Goal: Check status: Check status

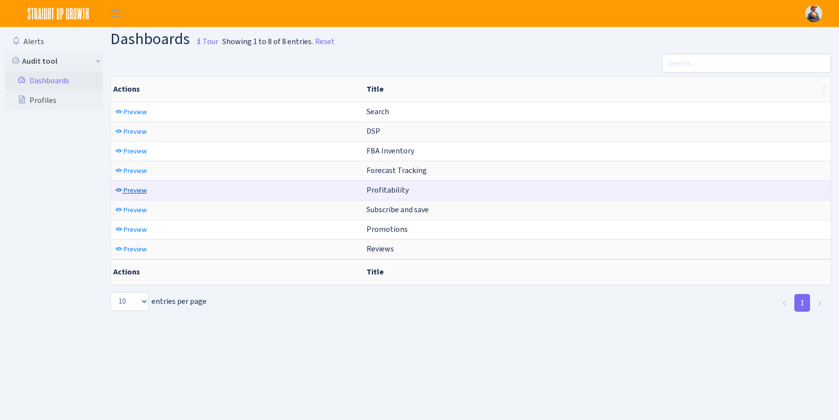
click at [132, 191] on span "Preview" at bounding box center [135, 190] width 23 height 9
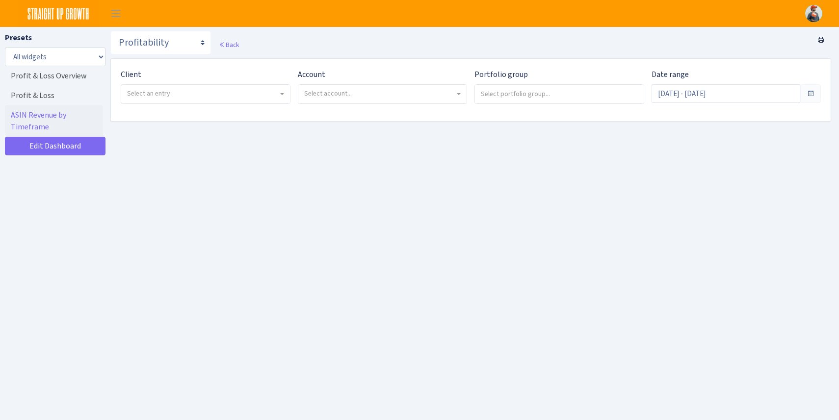
click at [183, 92] on span "Select an entry" at bounding box center [202, 94] width 151 height 10
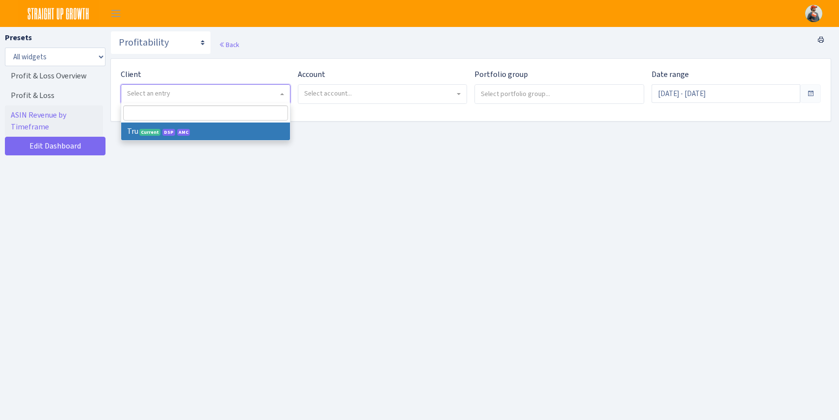
select select "482"
select select
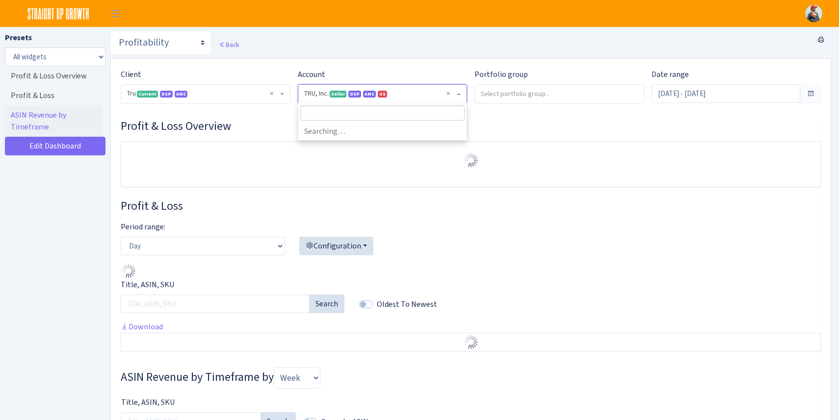
select select "1761349761672784"
click at [365, 102] on span "× TRU, Inc. Seller DSP AMC US 1761349761672784A33JIHAXRWIWX9ENTITY3SDEYJLCNS7NH" at bounding box center [382, 94] width 169 height 19
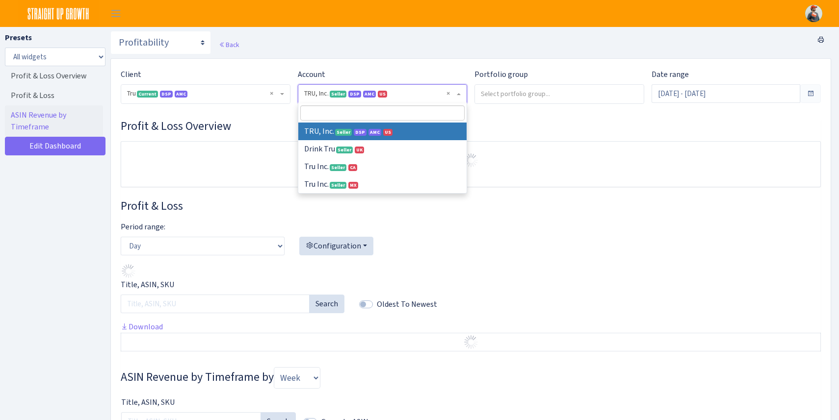
click at [266, 142] on div at bounding box center [470, 164] width 699 height 45
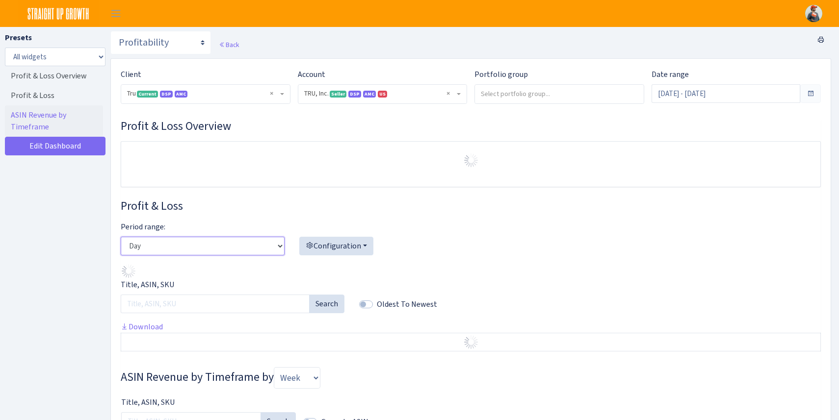
click at [253, 253] on select "Day Week Month" at bounding box center [203, 246] width 164 height 19
click at [121, 237] on select "Day Week Month" at bounding box center [203, 246] width 164 height 19
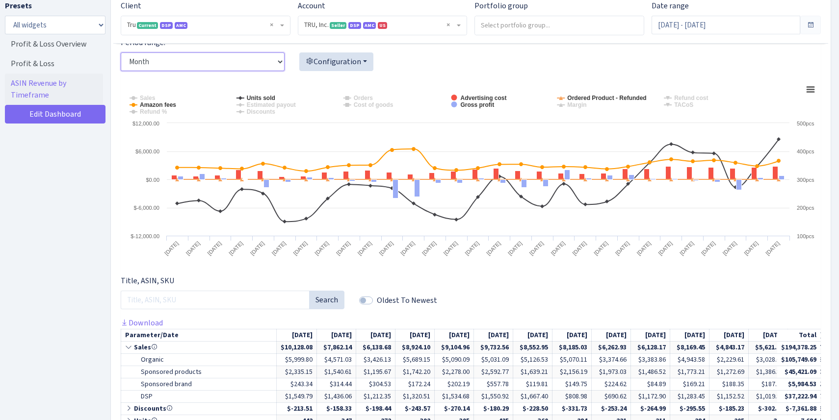
scroll to position [231, 0]
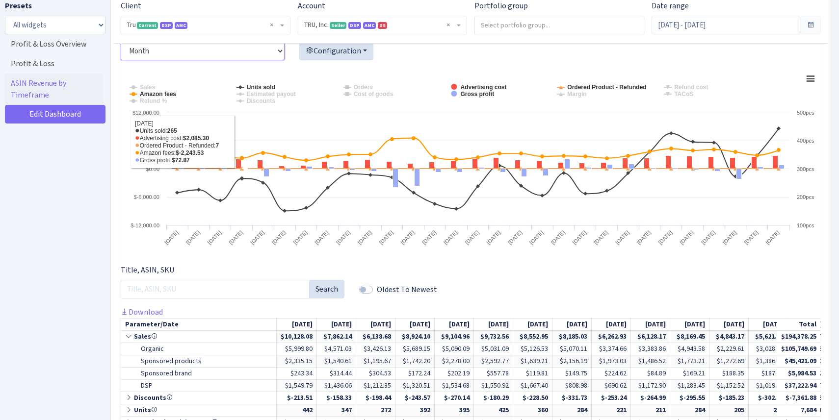
click at [228, 51] on select "Day Week Month" at bounding box center [203, 51] width 164 height 19
click at [121, 42] on select "Day Week Month" at bounding box center [203, 51] width 164 height 19
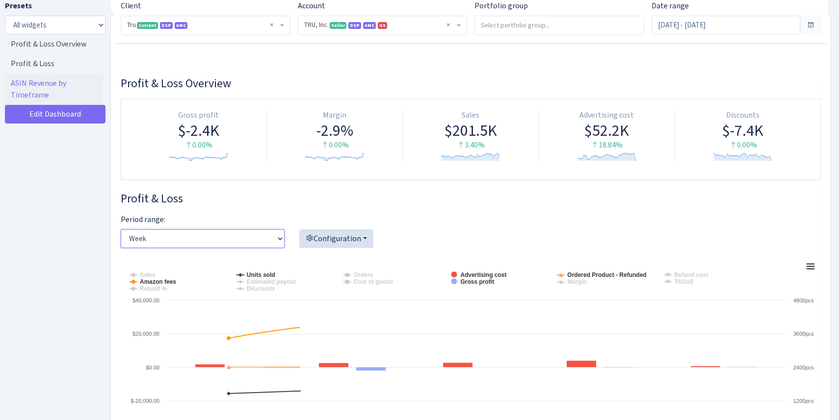
scroll to position [41, 0]
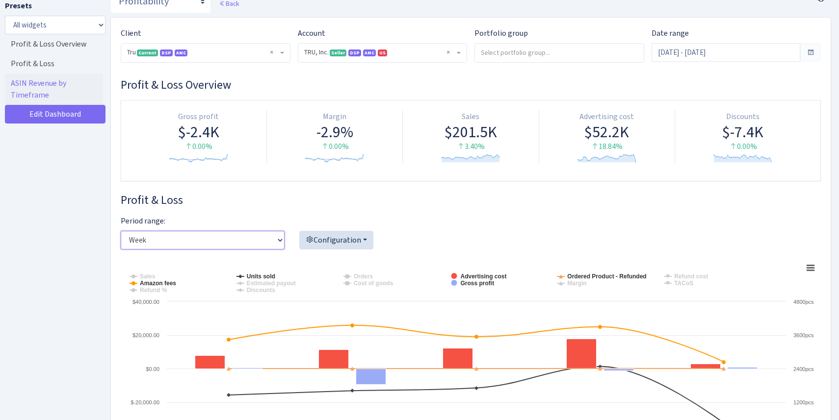
click at [226, 238] on select "Day Week Month" at bounding box center [203, 240] width 164 height 19
select select "month"
click at [121, 231] on select "Day Week Month" at bounding box center [203, 240] width 164 height 19
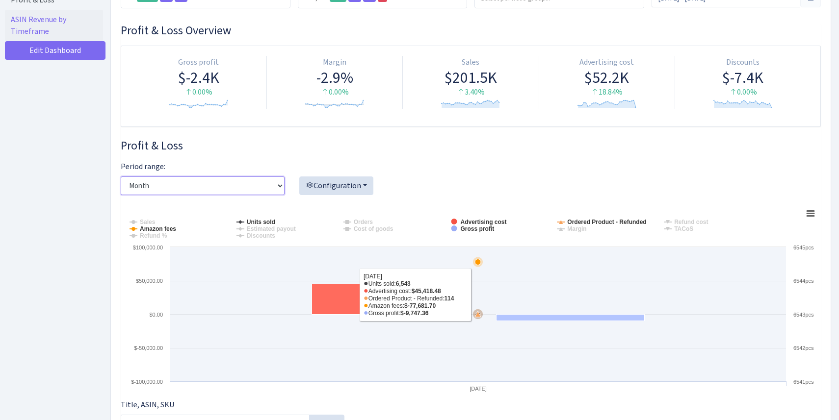
scroll to position [0, 0]
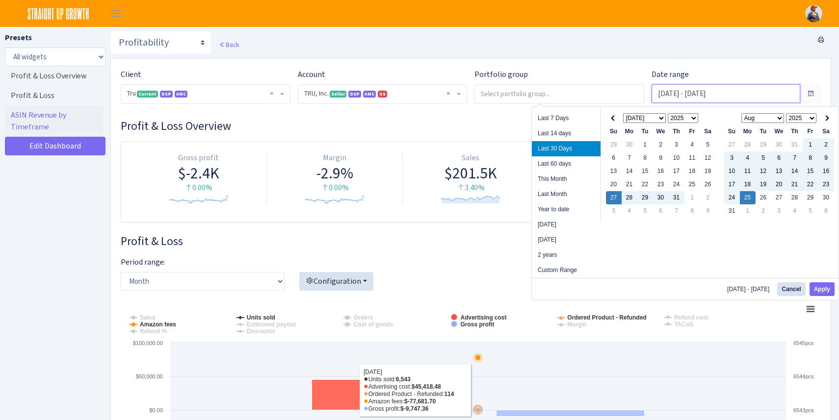
click at [756, 90] on input "[DATE] - [DATE]" at bounding box center [726, 93] width 149 height 19
click at [827, 124] on th at bounding box center [826, 118] width 16 height 13
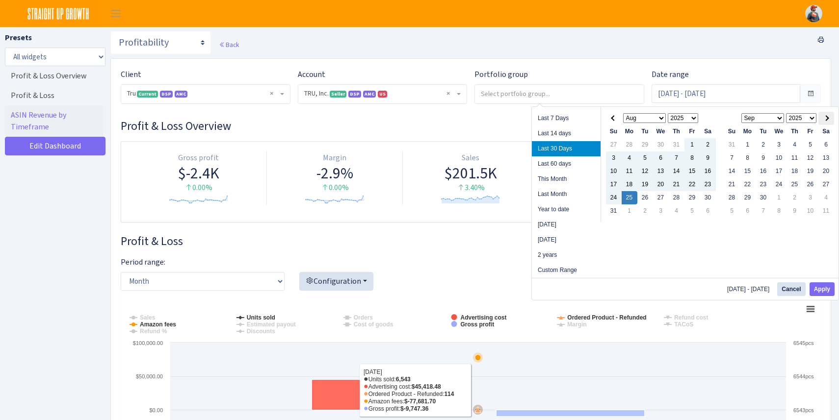
click at [828, 120] on th at bounding box center [826, 118] width 16 height 13
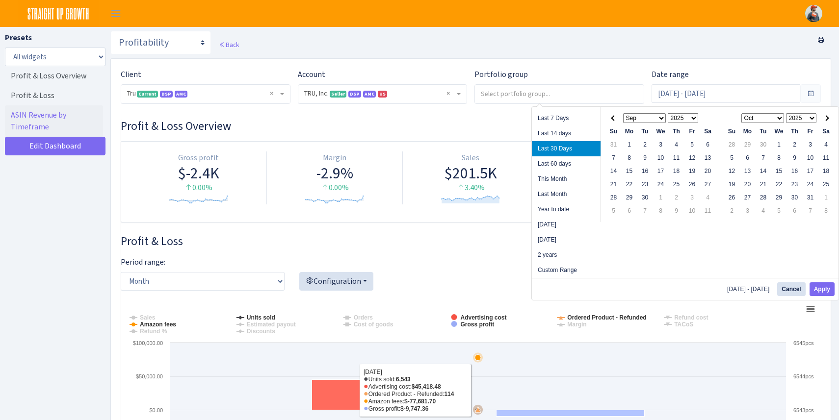
click at [828, 120] on th at bounding box center [826, 118] width 16 height 13
click at [616, 119] on th at bounding box center [614, 118] width 16 height 13
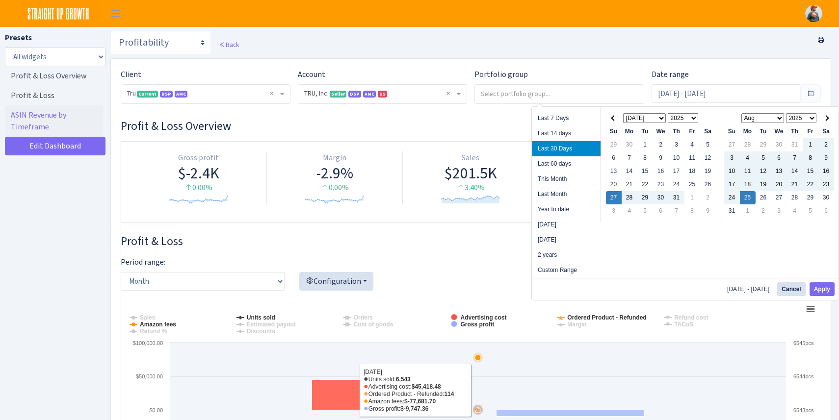
click at [616, 119] on th at bounding box center [614, 118] width 16 height 13
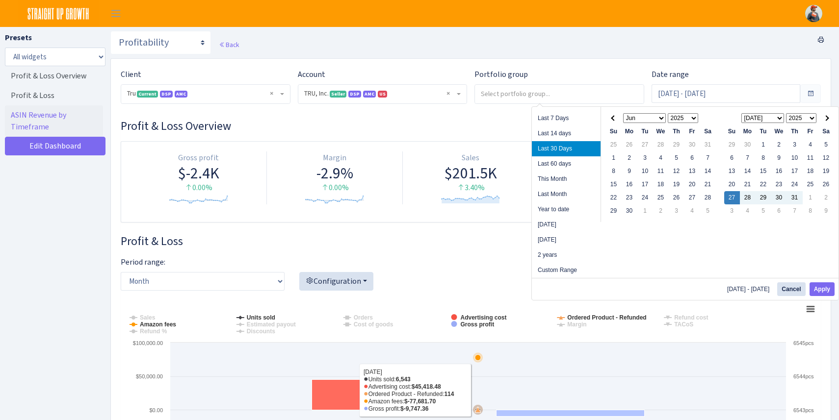
click at [616, 119] on th at bounding box center [614, 118] width 16 height 13
click at [828, 121] on th at bounding box center [826, 118] width 16 height 13
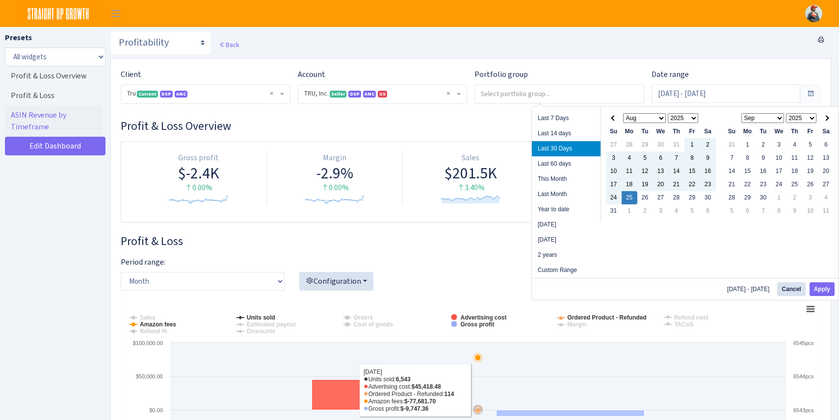
click at [828, 121] on th at bounding box center [826, 118] width 16 height 13
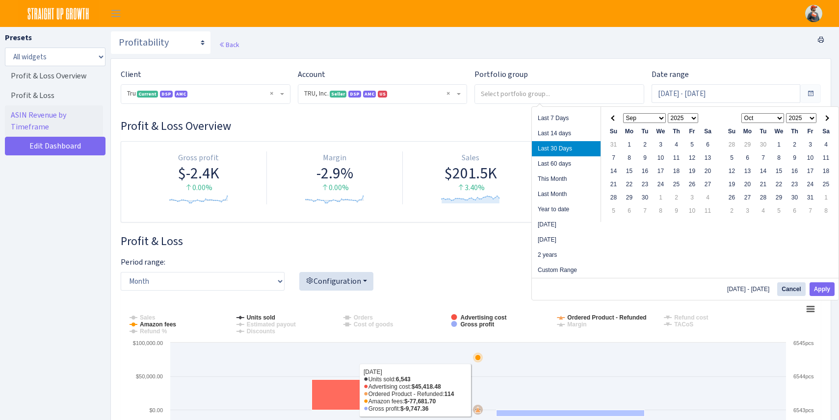
click at [828, 121] on th at bounding box center [826, 118] width 16 height 13
click at [611, 118] on span at bounding box center [613, 117] width 5 height 5
click at [674, 100] on input "[DATE] - [DATE]" at bounding box center [726, 93] width 149 height 19
click at [613, 119] on span at bounding box center [613, 117] width 5 height 5
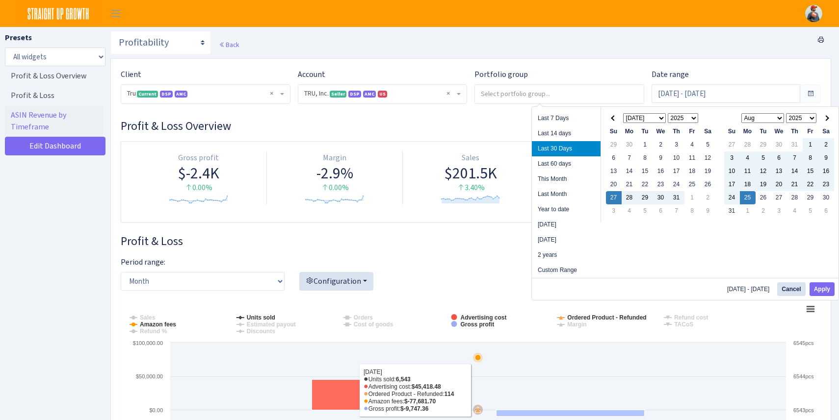
click at [613, 119] on span at bounding box center [613, 117] width 5 height 5
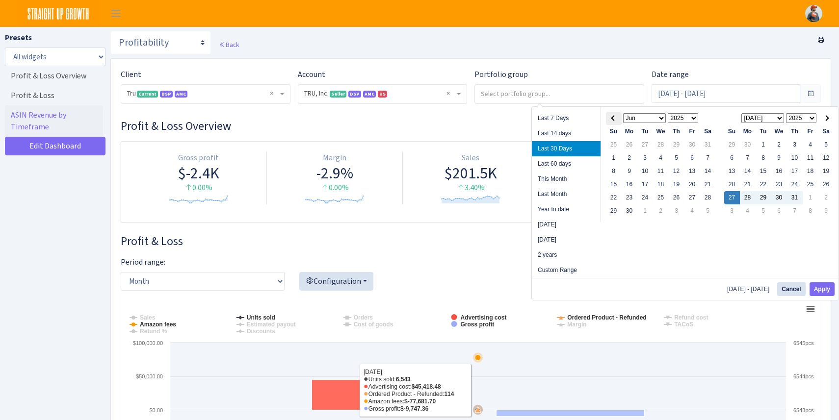
click at [613, 119] on span at bounding box center [613, 117] width 5 height 5
click at [612, 119] on span at bounding box center [613, 117] width 5 height 5
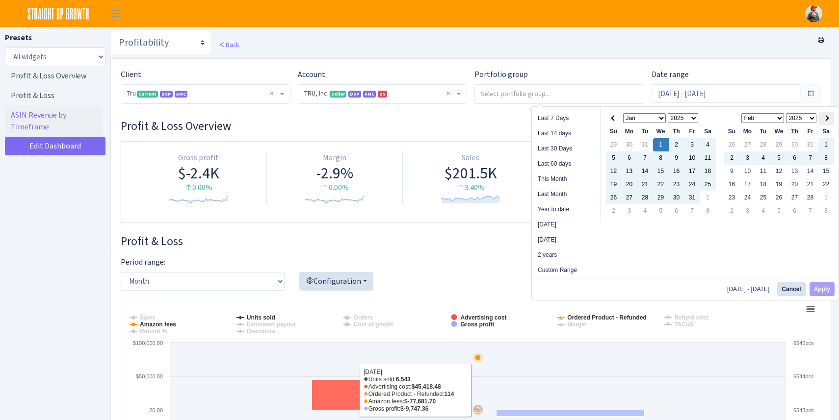
click at [832, 112] on th at bounding box center [826, 118] width 16 height 13
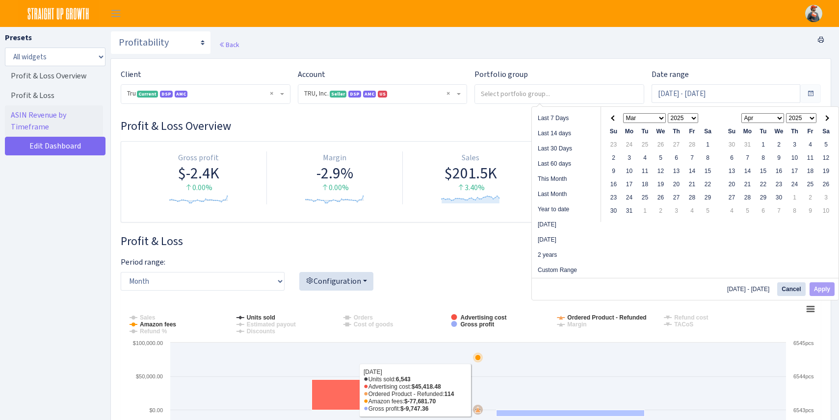
click at [832, 112] on th at bounding box center [826, 118] width 16 height 13
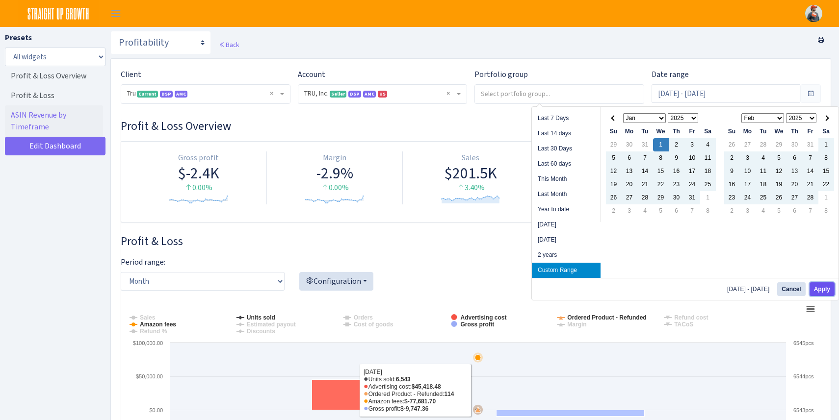
click at [819, 288] on button "Apply" at bounding box center [821, 290] width 25 height 14
type input "[DATE] - [DATE]"
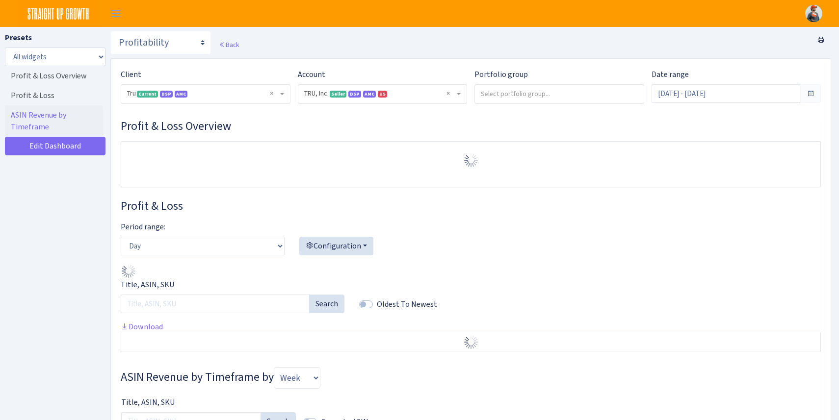
select select "1761349761672784"
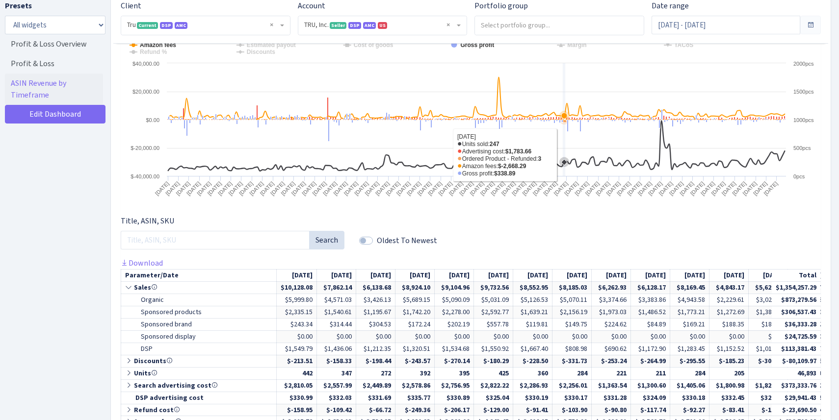
scroll to position [16, 0]
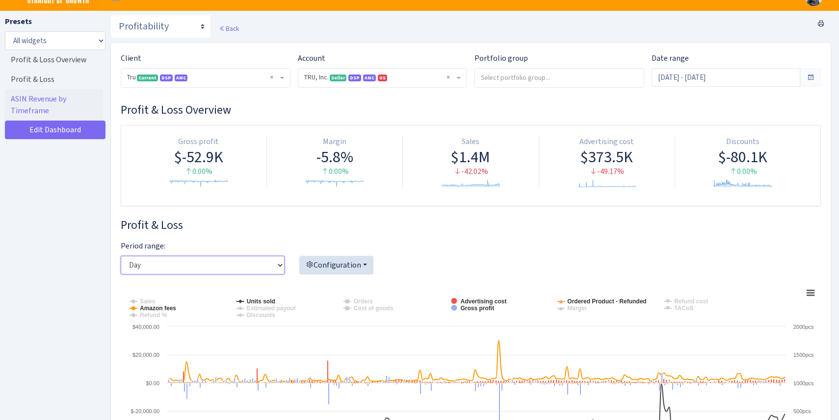
click at [250, 266] on select "Day Week Month" at bounding box center [203, 265] width 164 height 19
select select "month"
click at [121, 256] on select "Day Week Month" at bounding box center [203, 265] width 164 height 19
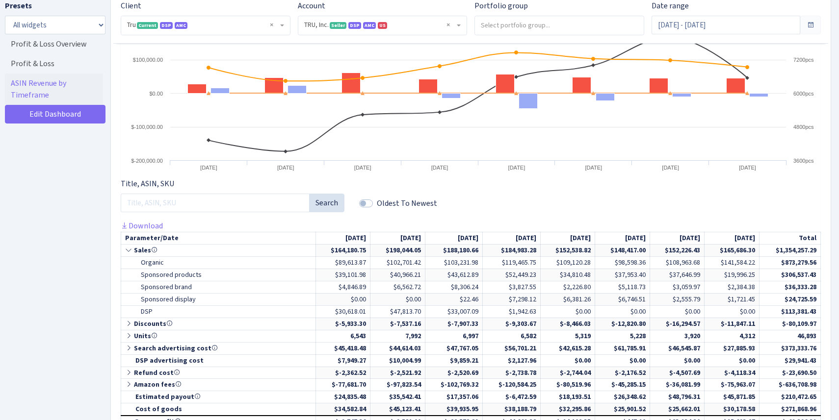
scroll to position [448, 0]
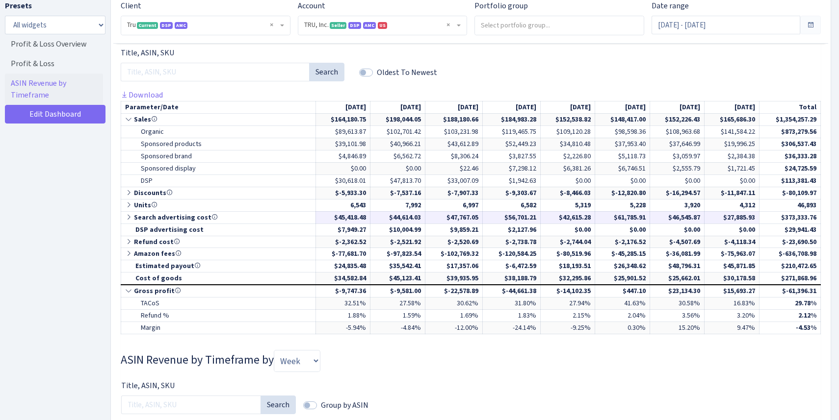
click at [128, 217] on icon at bounding box center [129, 217] width 9 height 7
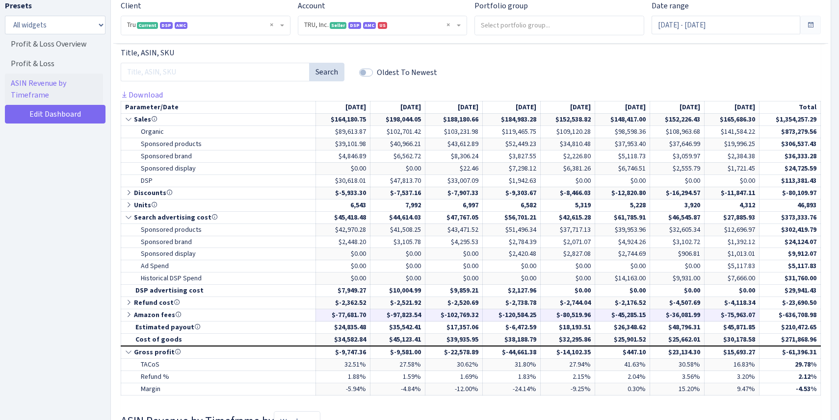
click at [131, 315] on icon at bounding box center [129, 315] width 9 height 7
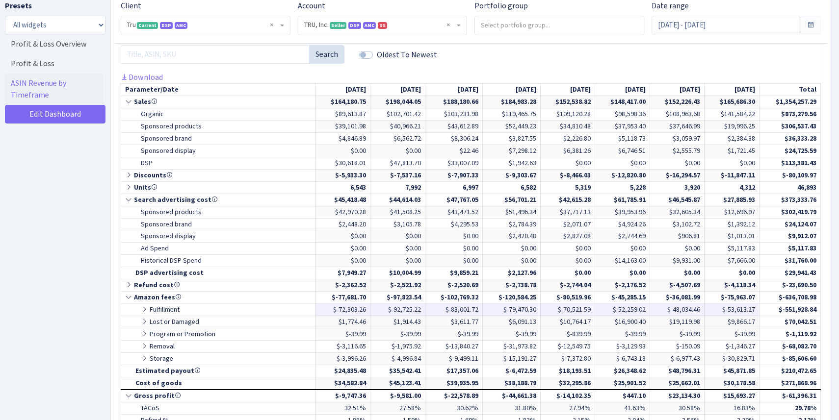
scroll to position [467, 0]
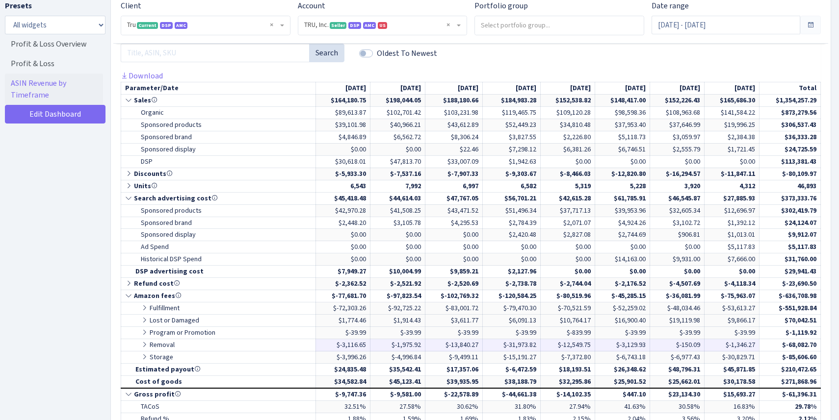
drag, startPoint x: 500, startPoint y: 345, endPoint x: 545, endPoint y: 345, distance: 45.1
click at [545, 345] on tr "Removal $-3,116.65 $-1,975.92 $-13,840.27 $-31,973.82 $-12,549.75" at bounding box center [471, 345] width 700 height 12
copy tr "$-31,973.82"
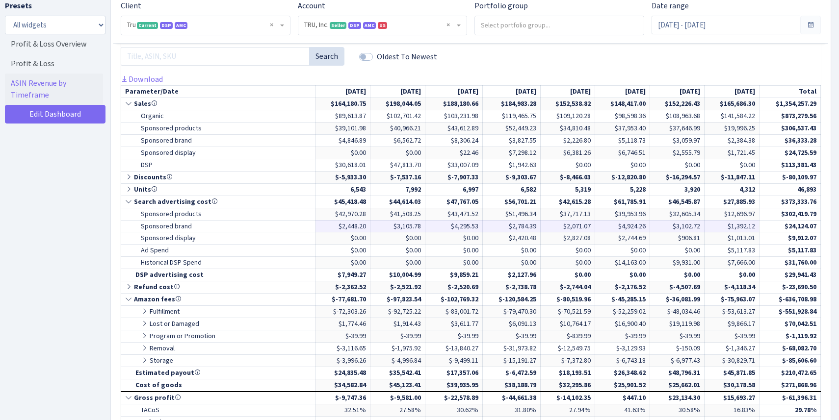
scroll to position [447, 0]
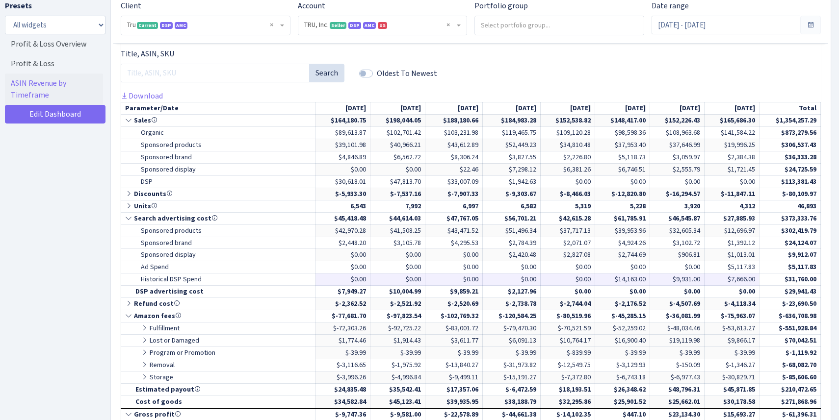
drag, startPoint x: 522, startPoint y: 277, endPoint x: 592, endPoint y: 277, distance: 69.7
click at [592, 277] on tr "Historical DSP Spend $0.00 $0.00 $0.00 $0.00 $0.00 $14,163.00 $9,931.00" at bounding box center [471, 280] width 700 height 12
drag, startPoint x: 505, startPoint y: 182, endPoint x: 756, endPoint y: 182, distance: 250.2
click at [756, 182] on tr "DSP $30,618.01 $47,813.70 $33,007.09 $1,942.63 $0.00 $0.00 $0.00" at bounding box center [471, 182] width 700 height 12
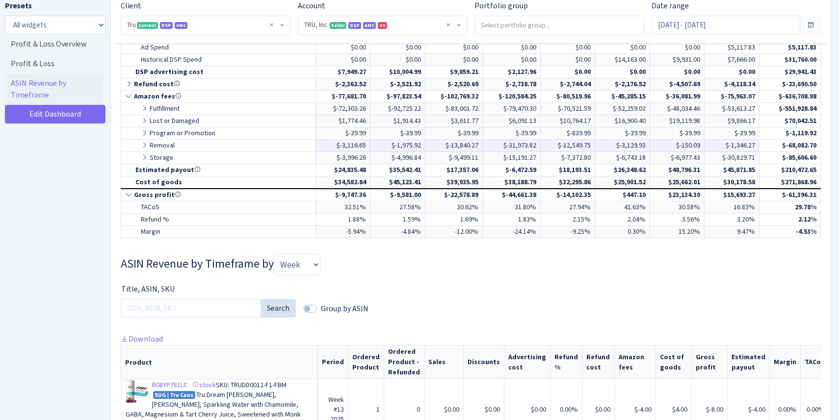
scroll to position [671, 0]
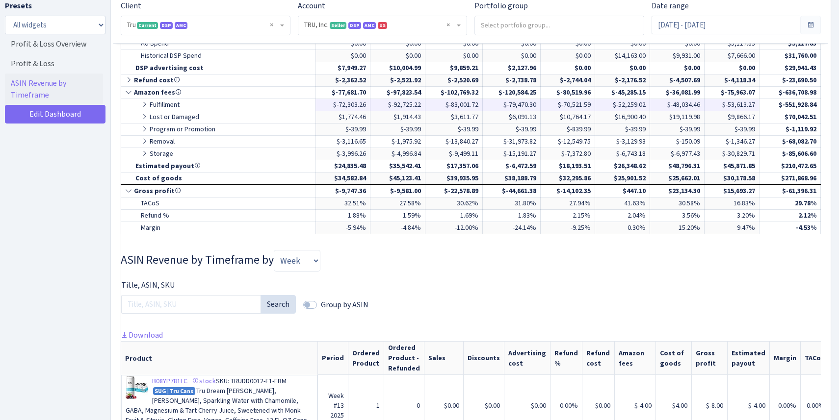
click at [148, 104] on icon at bounding box center [145, 104] width 9 height 7
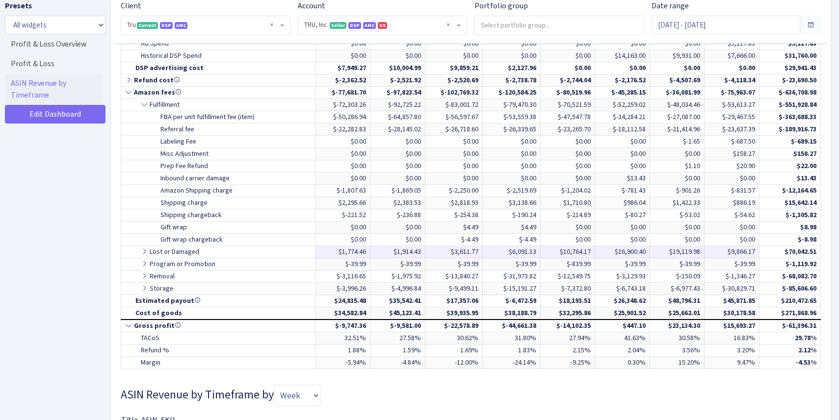
click at [139, 247] on td "Lost or Damaged" at bounding box center [218, 252] width 195 height 12
click at [142, 251] on icon at bounding box center [145, 251] width 9 height 7
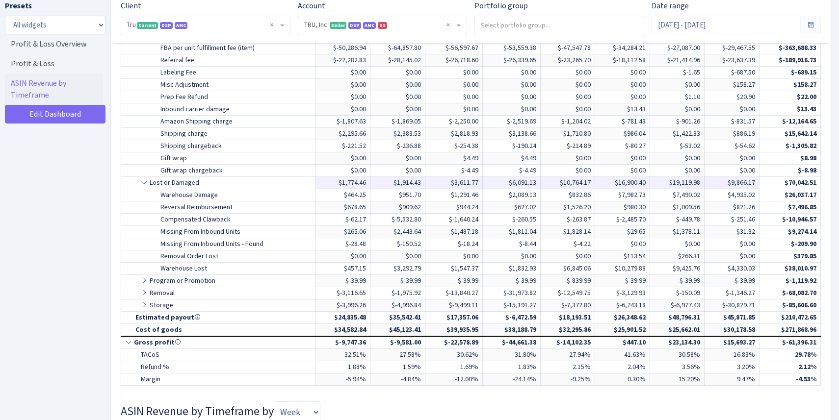
scroll to position [741, 0]
click at [144, 282] on icon at bounding box center [145, 279] width 9 height 7
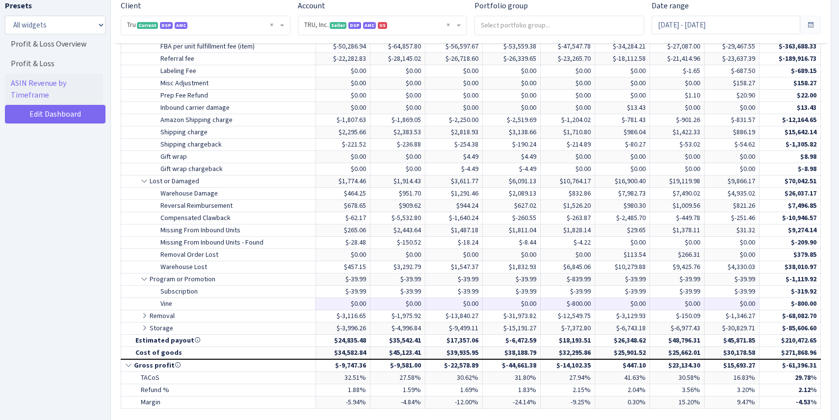
scroll to position [757, 0]
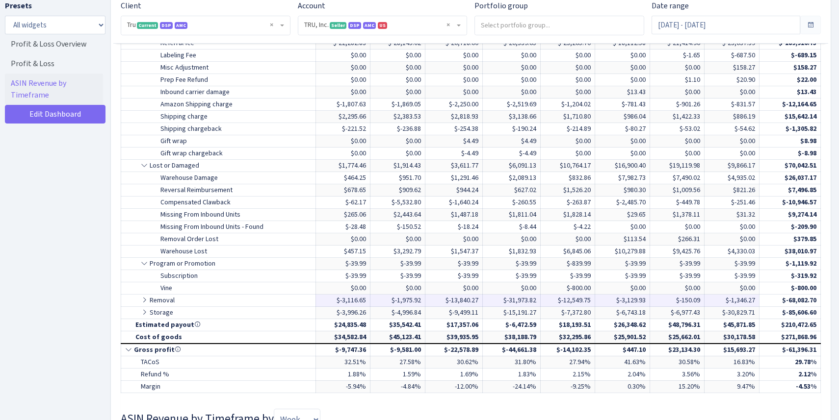
click at [142, 301] on icon at bounding box center [145, 300] width 9 height 7
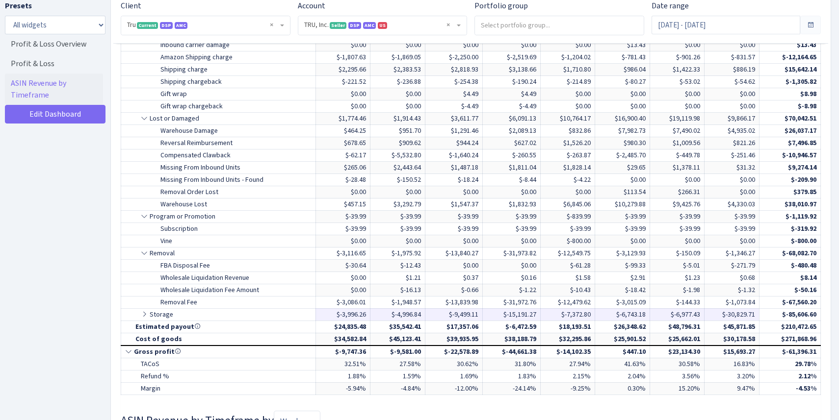
scroll to position [806, 0]
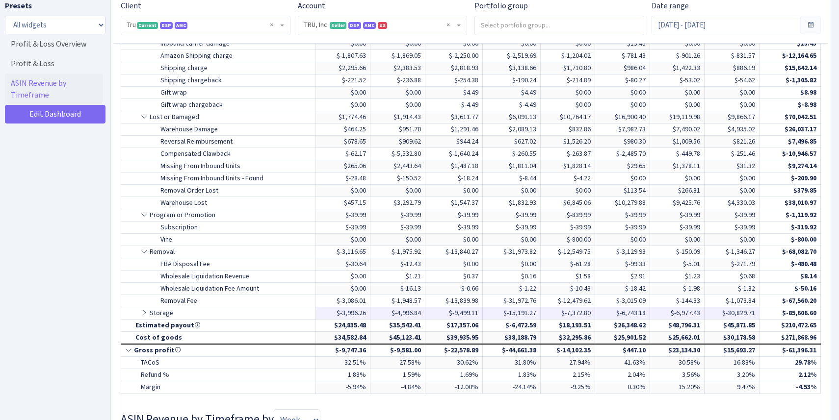
click at [142, 314] on icon at bounding box center [145, 313] width 9 height 7
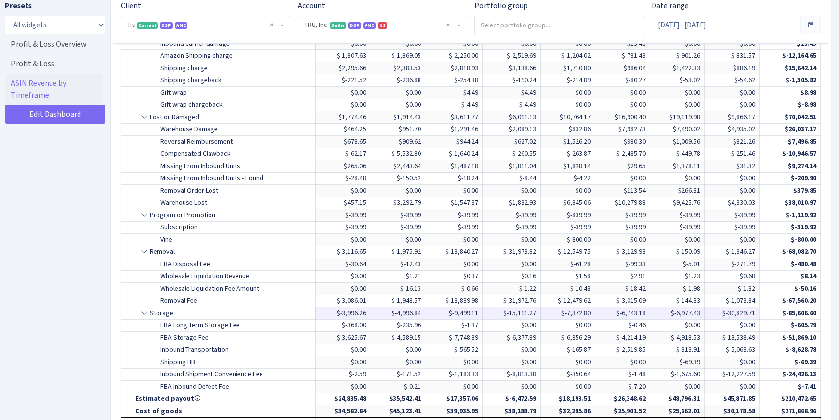
click at [147, 309] on td "Storage" at bounding box center [218, 313] width 195 height 12
click at [144, 310] on icon at bounding box center [145, 313] width 9 height 7
